Goal: Transaction & Acquisition: Obtain resource

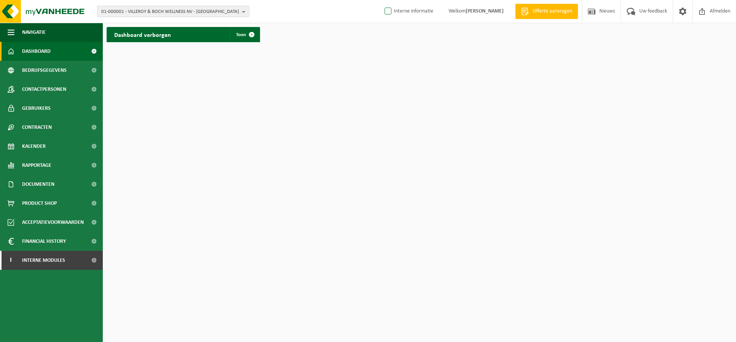
click at [383, 11] on label "Interne informatie" at bounding box center [408, 11] width 50 height 11
click at [381, 0] on input "Interne informatie" at bounding box center [381, 0] width 0 height 0
checkbox input "true"
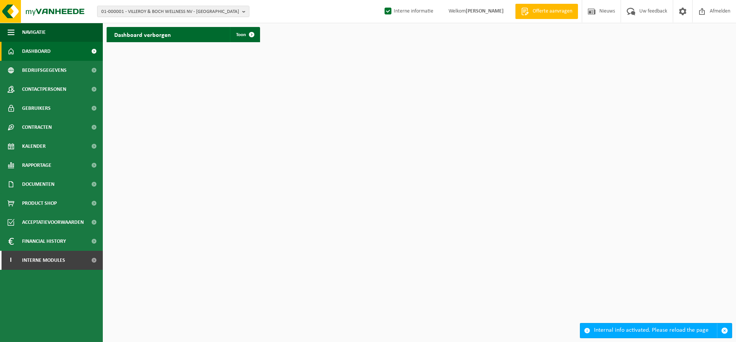
click at [544, 9] on span "Offerte aanvragen" at bounding box center [551, 12] width 43 height 8
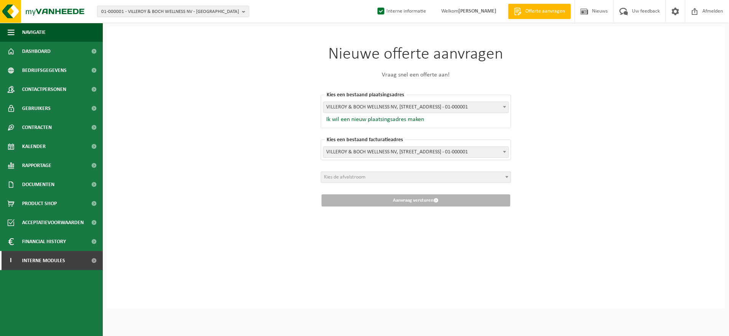
click at [404, 176] on span "Kies de afvalstroom" at bounding box center [416, 177] width 190 height 11
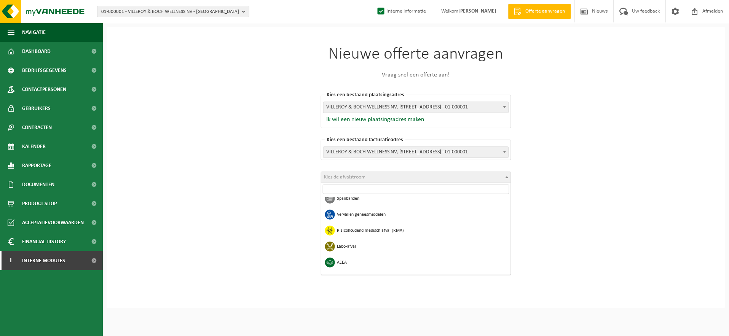
scroll to position [381, 0]
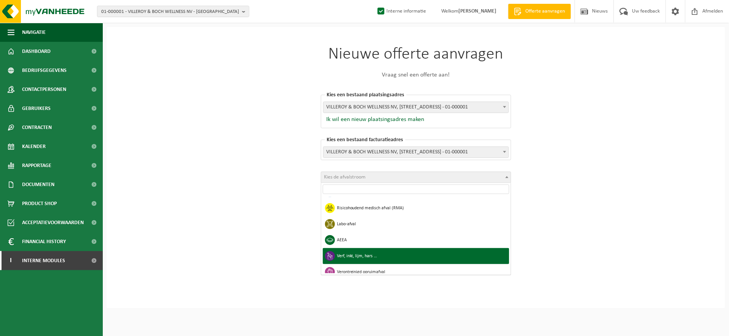
select select "24"
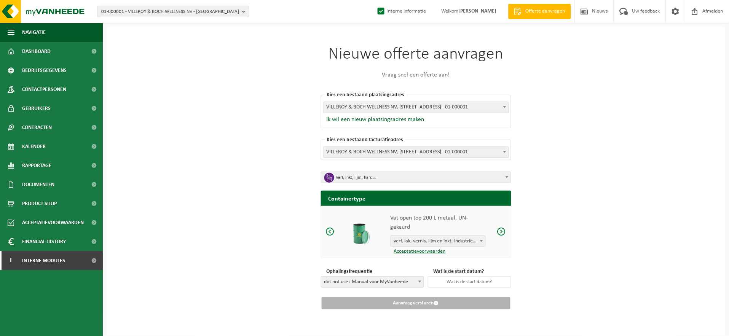
click at [342, 179] on span "Verf, inkt, lijm, hars …" at bounding box center [418, 177] width 165 height 11
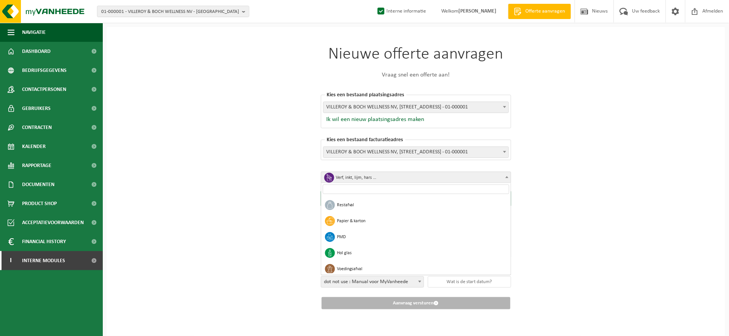
scroll to position [409, 0]
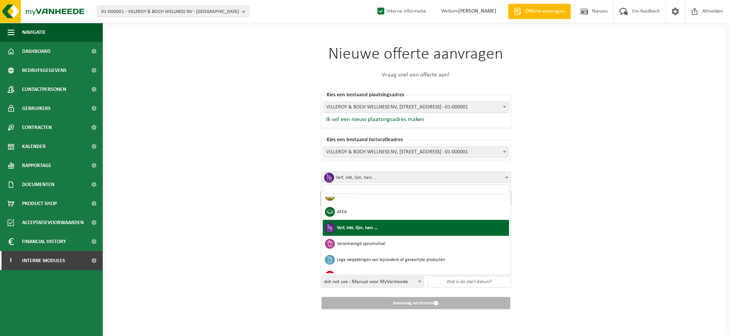
click at [297, 223] on div "Nieuwe offerte aanvragen Vraag snel een offerte aan! Kies een bestaand plaatsin…" at bounding box center [416, 181] width 618 height 309
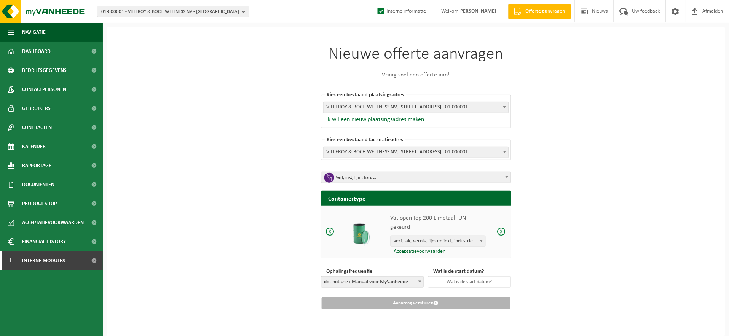
click at [489, 237] on div "Vat open top 200 L metaal, UN-gekeurd verf, lak, vernis, lijm en inkt, industri…" at bounding box center [416, 232] width 190 height 52
click at [501, 233] on span at bounding box center [501, 232] width 9 height 10
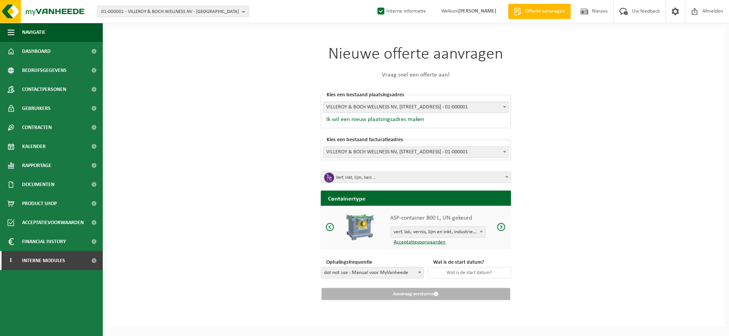
click at [501, 233] on div "ASP-container 800 L, UN-gekeurd verf, lak, vernis, lijm en inkt, industrieel in…" at bounding box center [416, 227] width 190 height 43
click at [505, 228] on span at bounding box center [501, 227] width 9 height 10
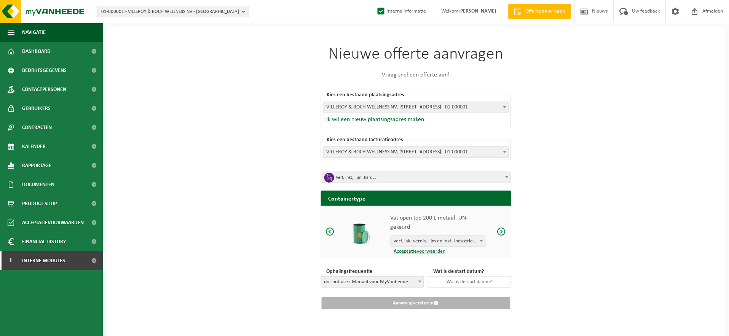
click at [504, 228] on span at bounding box center [501, 232] width 9 height 10
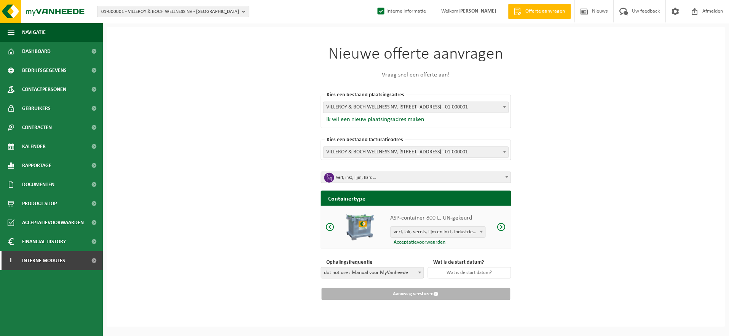
click at [330, 230] on span at bounding box center [330, 227] width 9 height 10
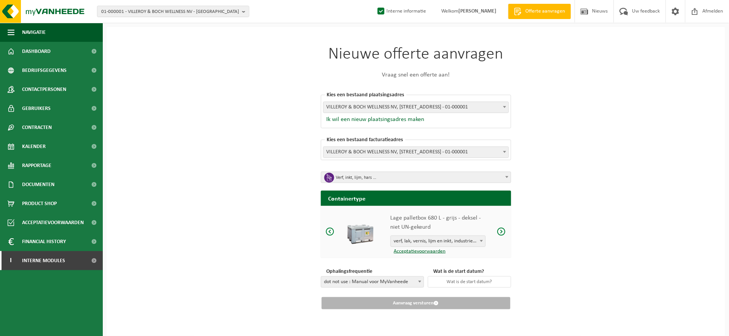
click at [330, 230] on span at bounding box center [330, 232] width 9 height 10
click at [376, 15] on label "Interne informatie" at bounding box center [401, 11] width 50 height 11
click at [374, 0] on input "Interne informatie" at bounding box center [374, 0] width 0 height 0
checkbox input "false"
click at [542, 16] on link "Offerte aanvragen" at bounding box center [539, 11] width 63 height 15
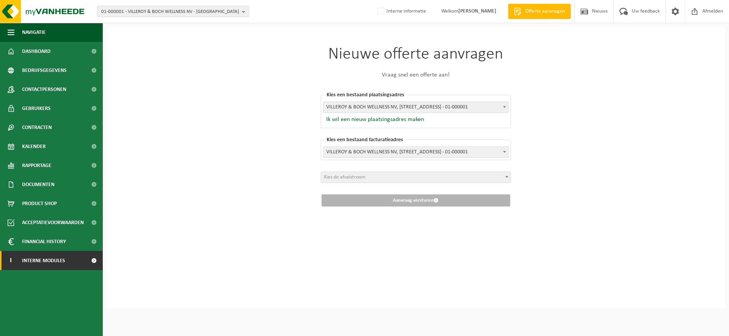
click at [21, 269] on link "I Interne modules" at bounding box center [51, 260] width 103 height 19
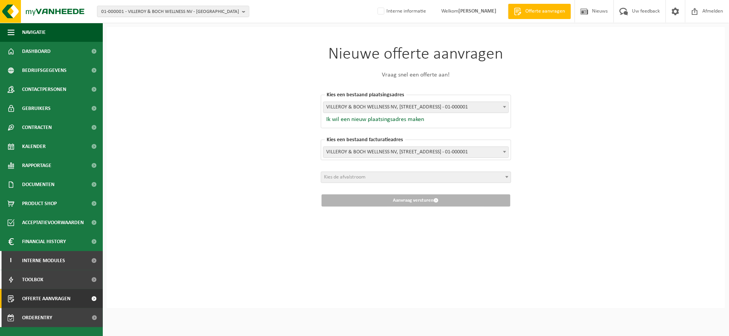
click at [69, 295] on span "Offerte aanvragen" at bounding box center [46, 298] width 48 height 19
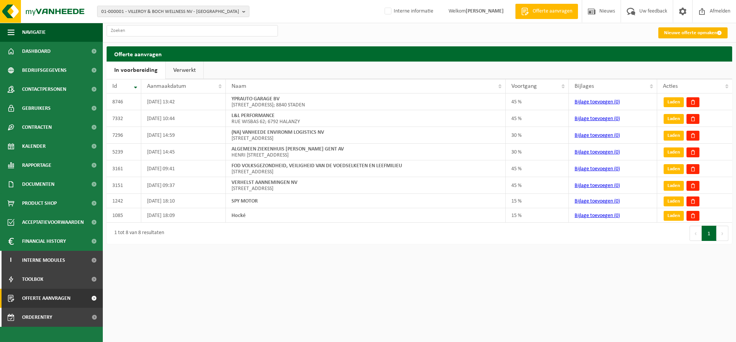
click at [712, 27] on link "Nieuwe offerte opmaken" at bounding box center [692, 32] width 69 height 11
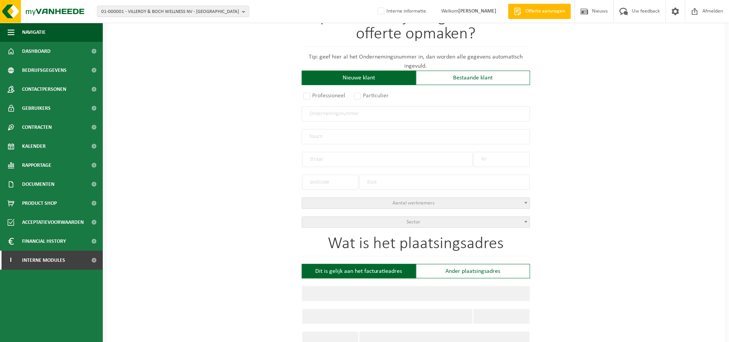
scroll to position [84, 0]
click at [324, 96] on label "Professioneel" at bounding box center [325, 95] width 46 height 11
click at [319, 178] on input "Professioneel" at bounding box center [316, 180] width 5 height 5
radio input "true"
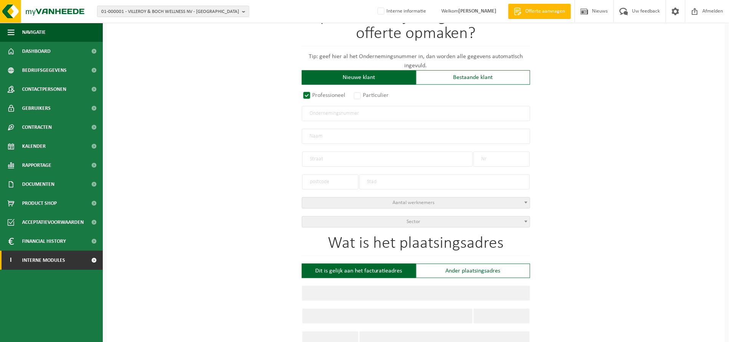
click at [72, 266] on link "I Interne modules" at bounding box center [51, 260] width 103 height 19
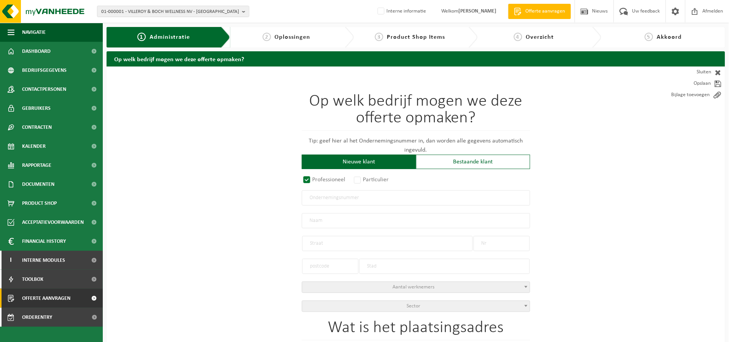
click at [51, 303] on span "Offerte aanvragen" at bounding box center [46, 298] width 48 height 19
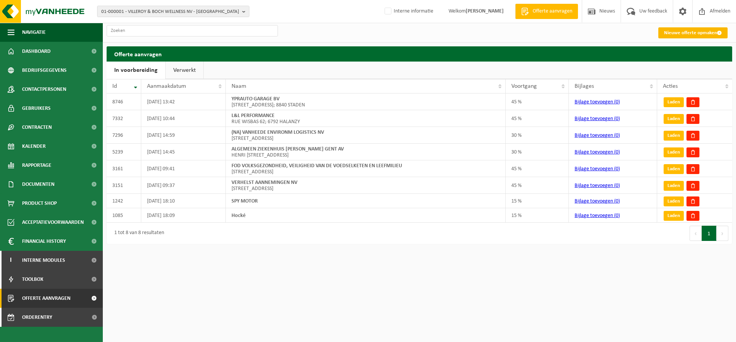
click at [674, 30] on link "Nieuwe offerte opmaken" at bounding box center [692, 32] width 69 height 11
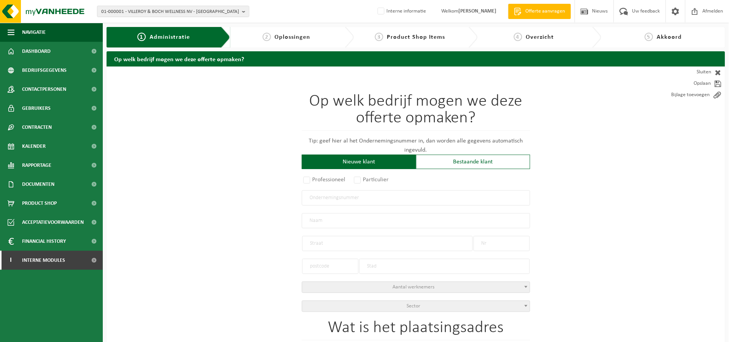
click at [338, 200] on input "text" at bounding box center [416, 198] width 228 height 15
paste input "0890.509.191"
type input "0890.509.191"
radio input "true"
type input "0890509191"
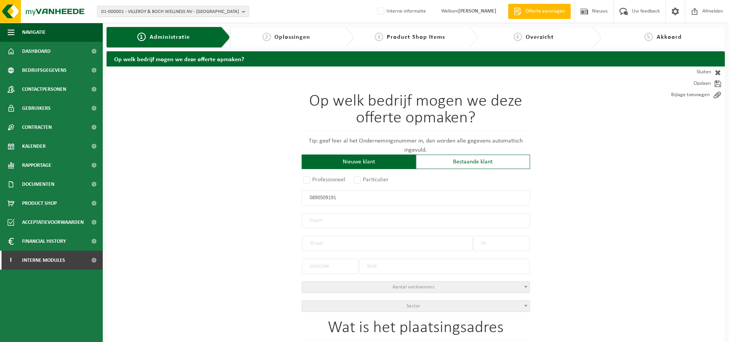
click at [330, 229] on div at bounding box center [387, 240] width 170 height 23
type input "MEIJVOGEL, JOHAN"
type input "BEURTEMOLENSTRAAT"
type input "6"
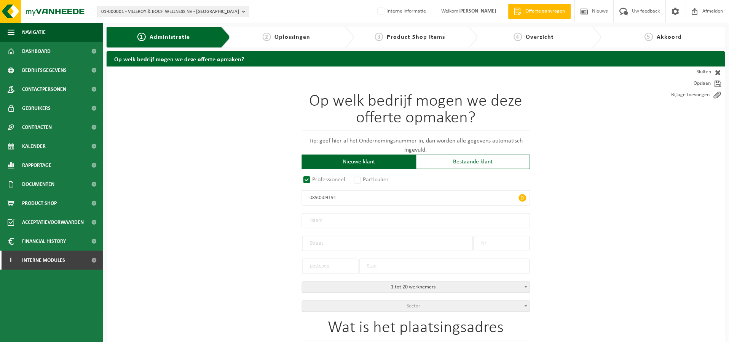
type input "8880"
type input "LEDEGEM"
select select "D"
type input "MEIJVOGEL, JOHAN"
type input "BEURTEMOLENSTRAAT"
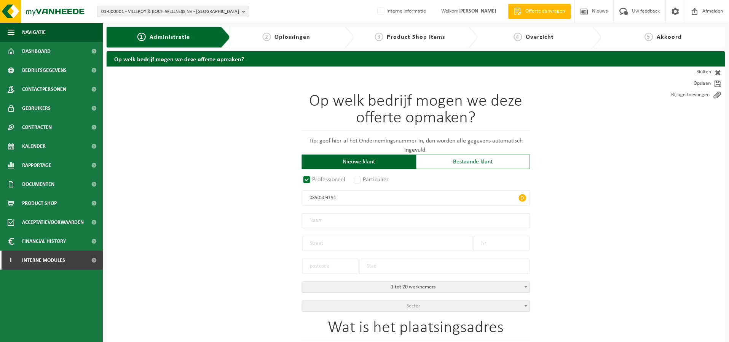
type input "6"
type input "8880"
type input "LEDEGEM"
type input "2163427226"
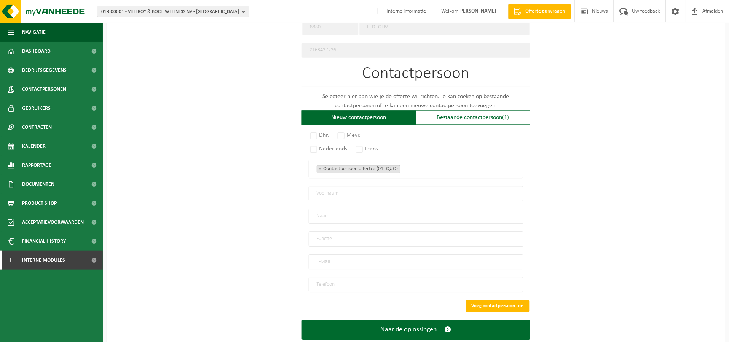
scroll to position [411, 0]
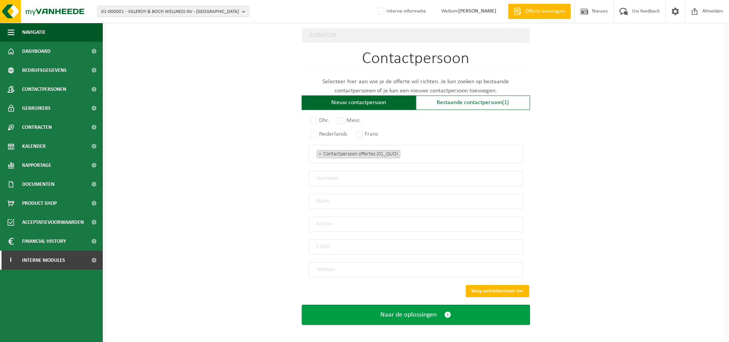
click at [449, 311] on span "submit" at bounding box center [447, 315] width 7 height 8
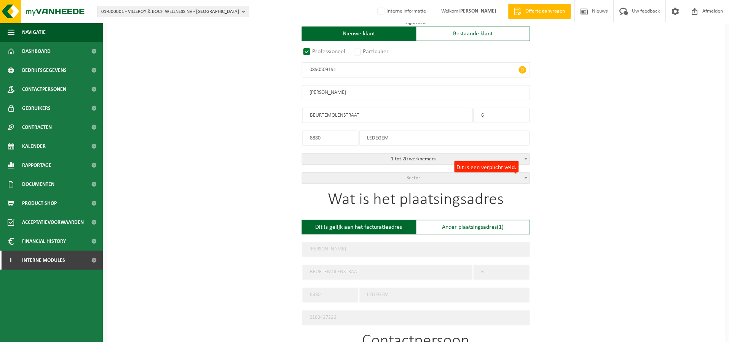
click at [490, 178] on span "Sector" at bounding box center [416, 178] width 228 height 11
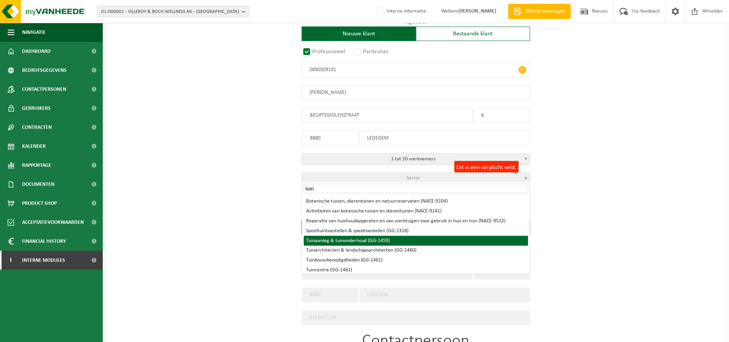
type input "tuin"
select select "1459"
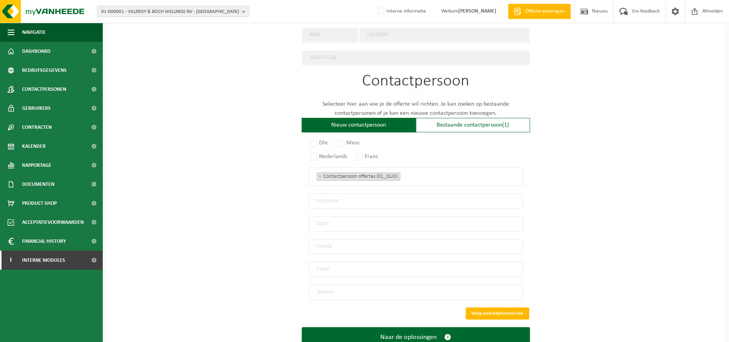
scroll to position [411, 0]
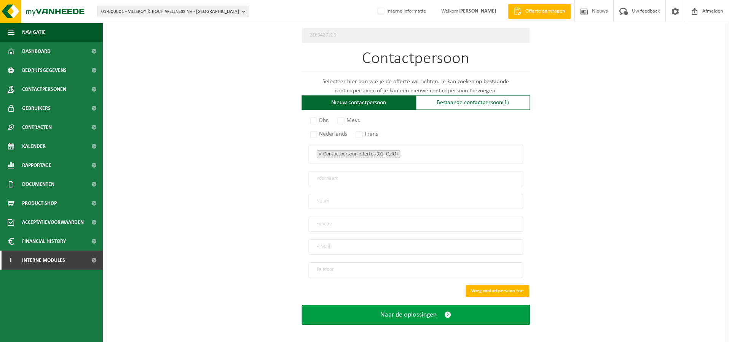
click at [406, 312] on span "Naar de oplossingen" at bounding box center [409, 315] width 56 height 8
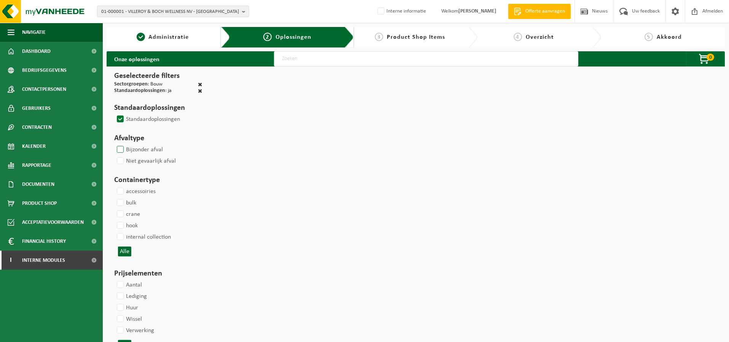
click at [124, 147] on label "Bijzonder afval" at bounding box center [139, 149] width 48 height 11
click at [114, 144] on input "Bijzonder afval" at bounding box center [114, 144] width 0 height 0
checkbox input "true"
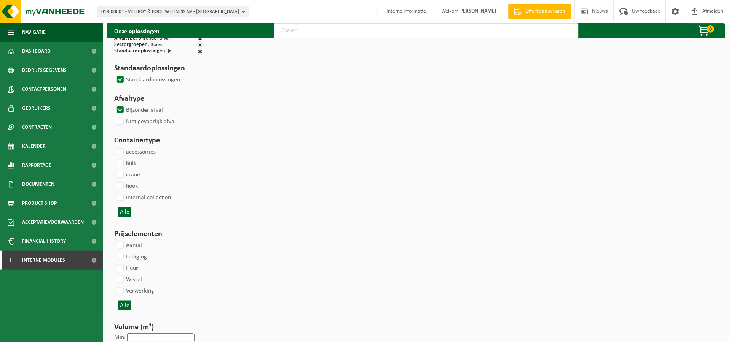
scroll to position [84, 0]
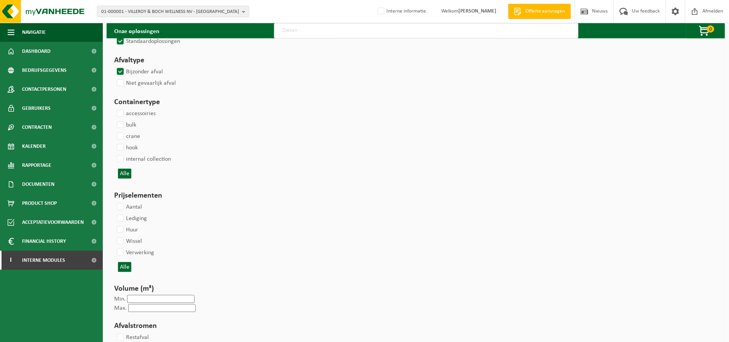
click at [123, 66] on h3 "Afvaltype" at bounding box center [158, 60] width 88 height 11
select select
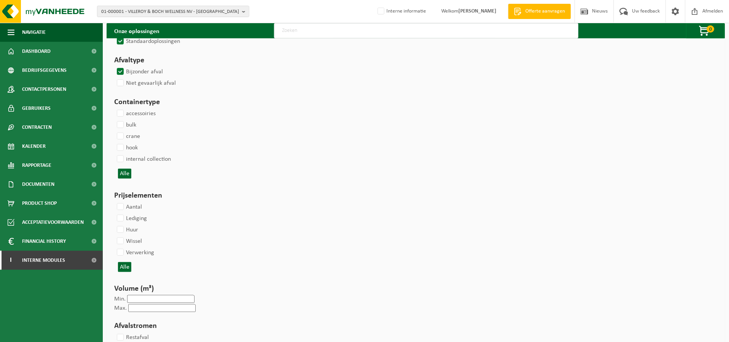
select select
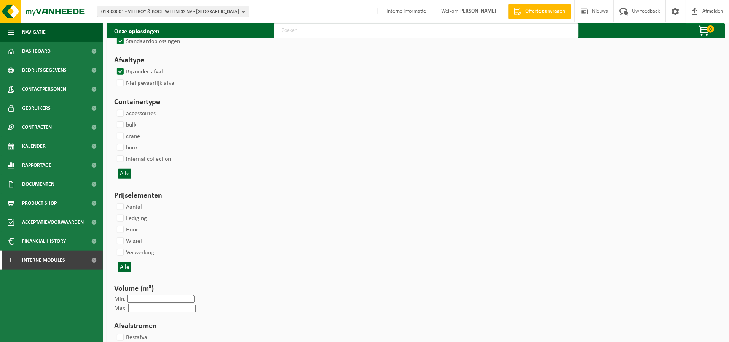
select select
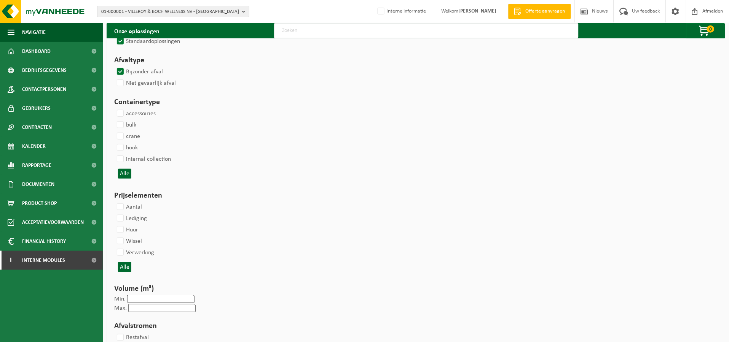
select select
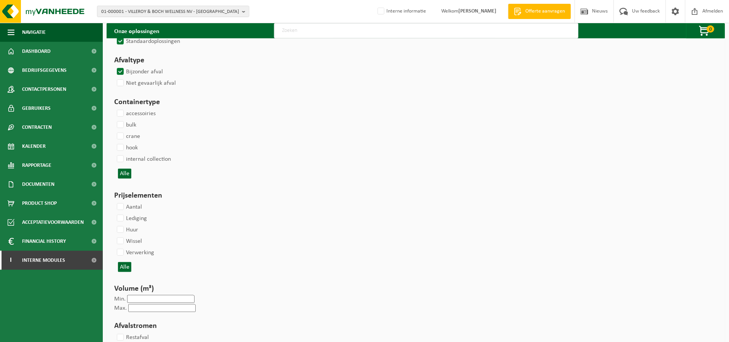
select select
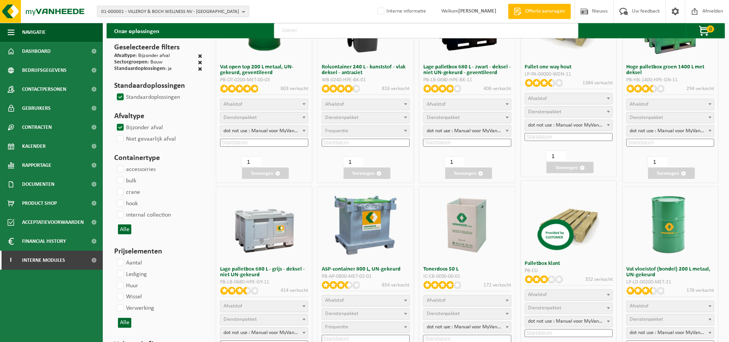
select select
select select "24"
select select
select select "24"
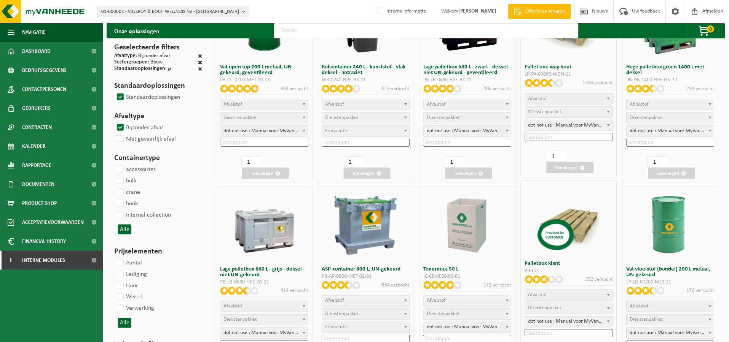
select select "25"
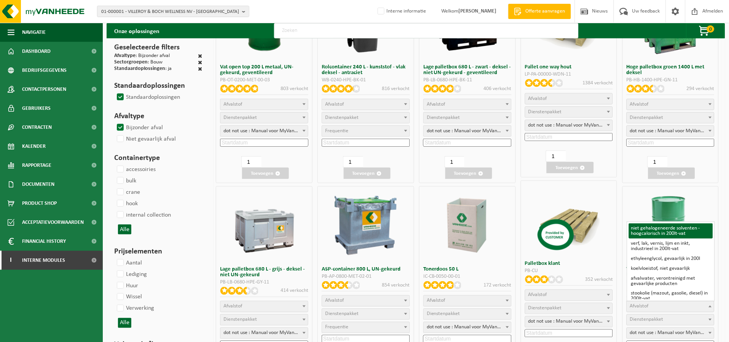
click at [699, 306] on span "Afvalstof" at bounding box center [670, 307] width 87 height 11
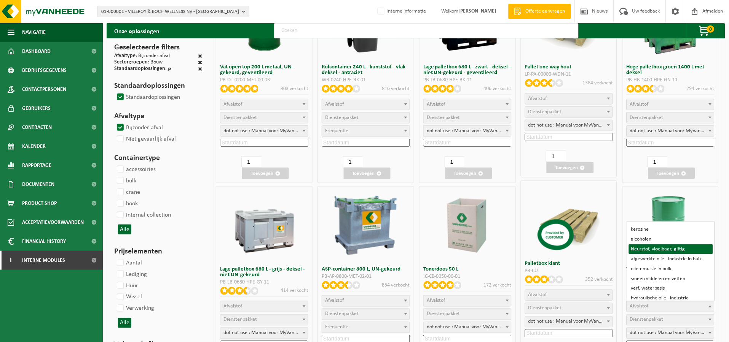
scroll to position [169, 0]
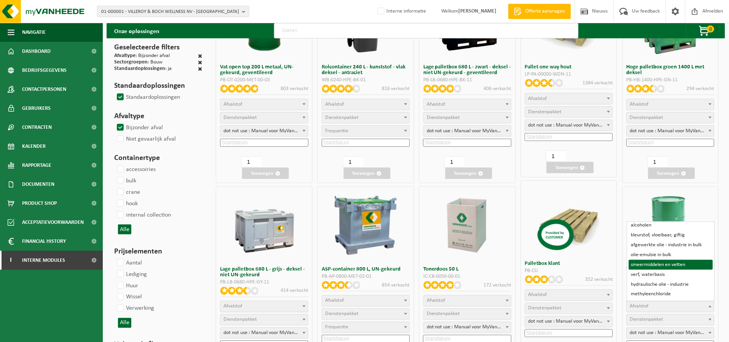
select select
click at [712, 101] on span at bounding box center [710, 104] width 8 height 10
select select
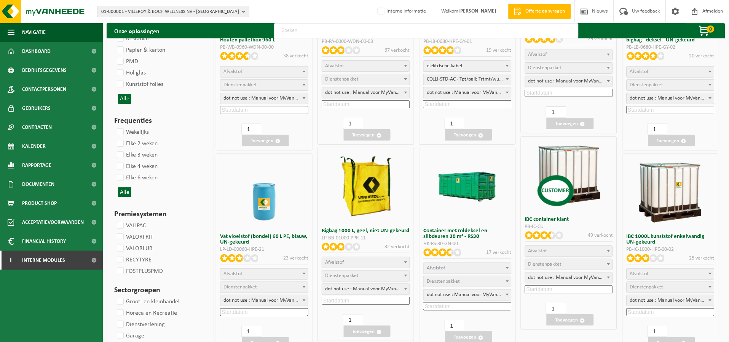
scroll to position [754, 0]
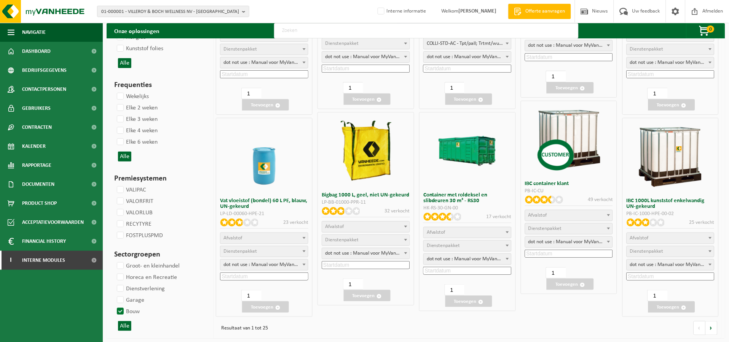
click at [392, 223] on span "Afvalstof" at bounding box center [365, 227] width 87 height 11
select select
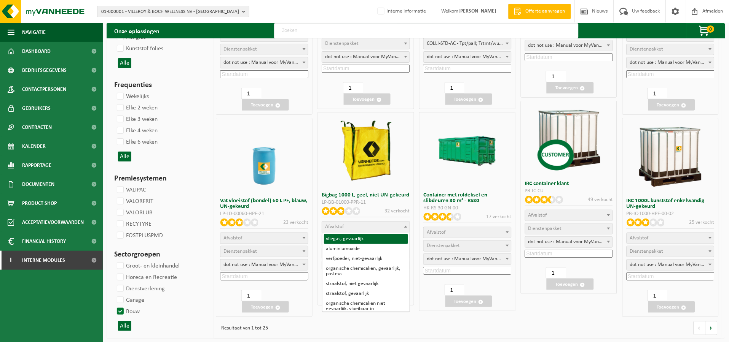
select select
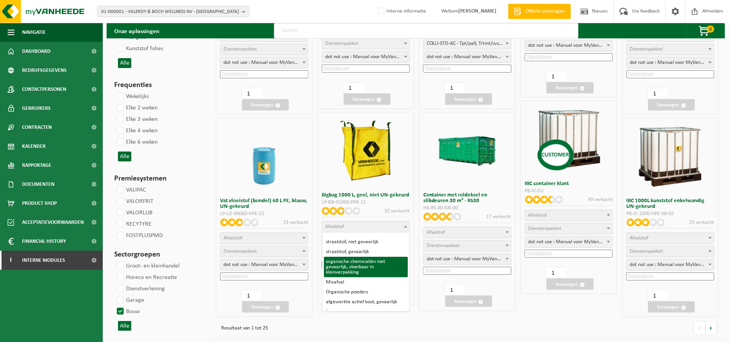
scroll to position [64, 0]
